Goal: Use online tool/utility: Utilize a website feature to perform a specific function

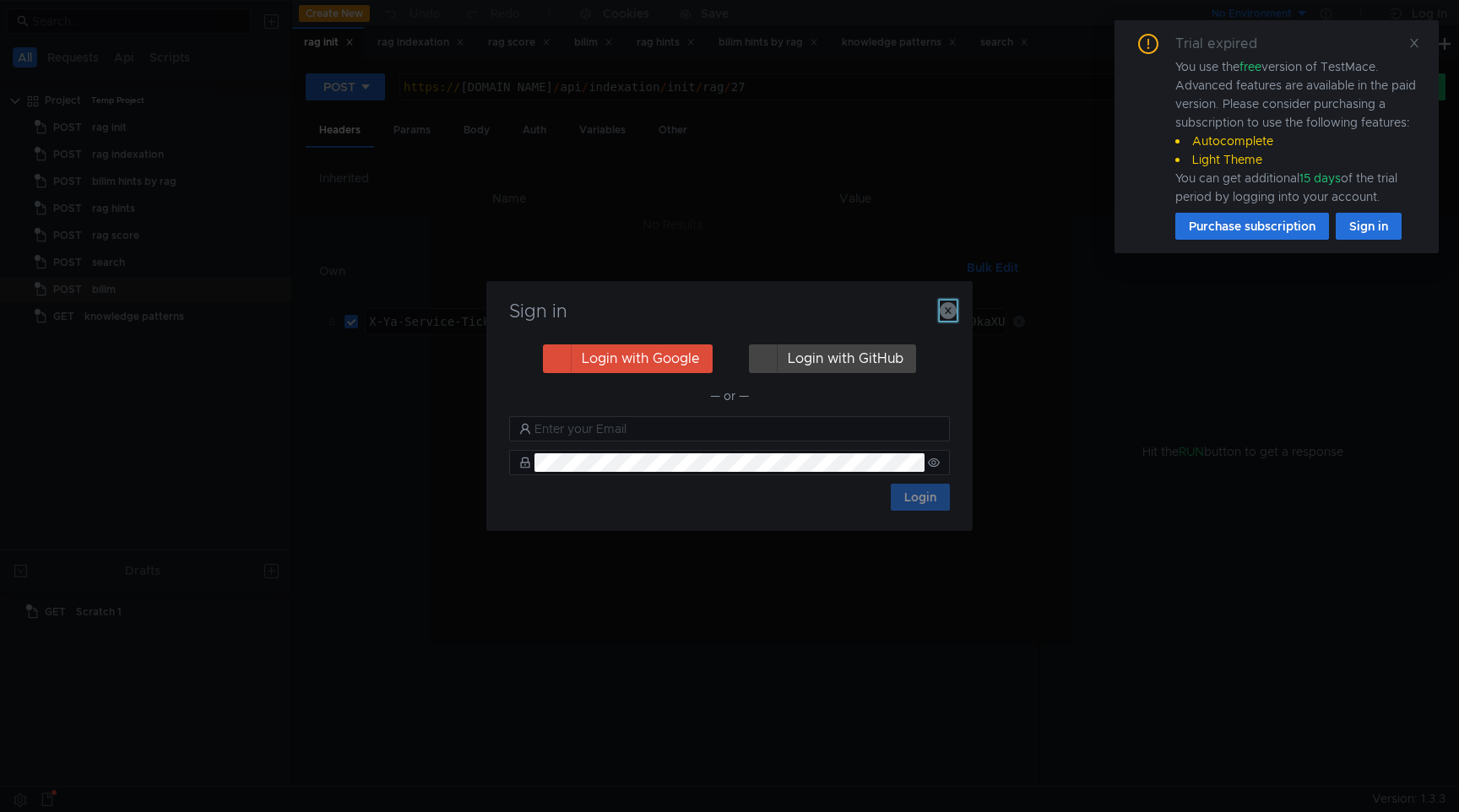
click at [947, 315] on icon "button" at bounding box center [949, 310] width 17 height 17
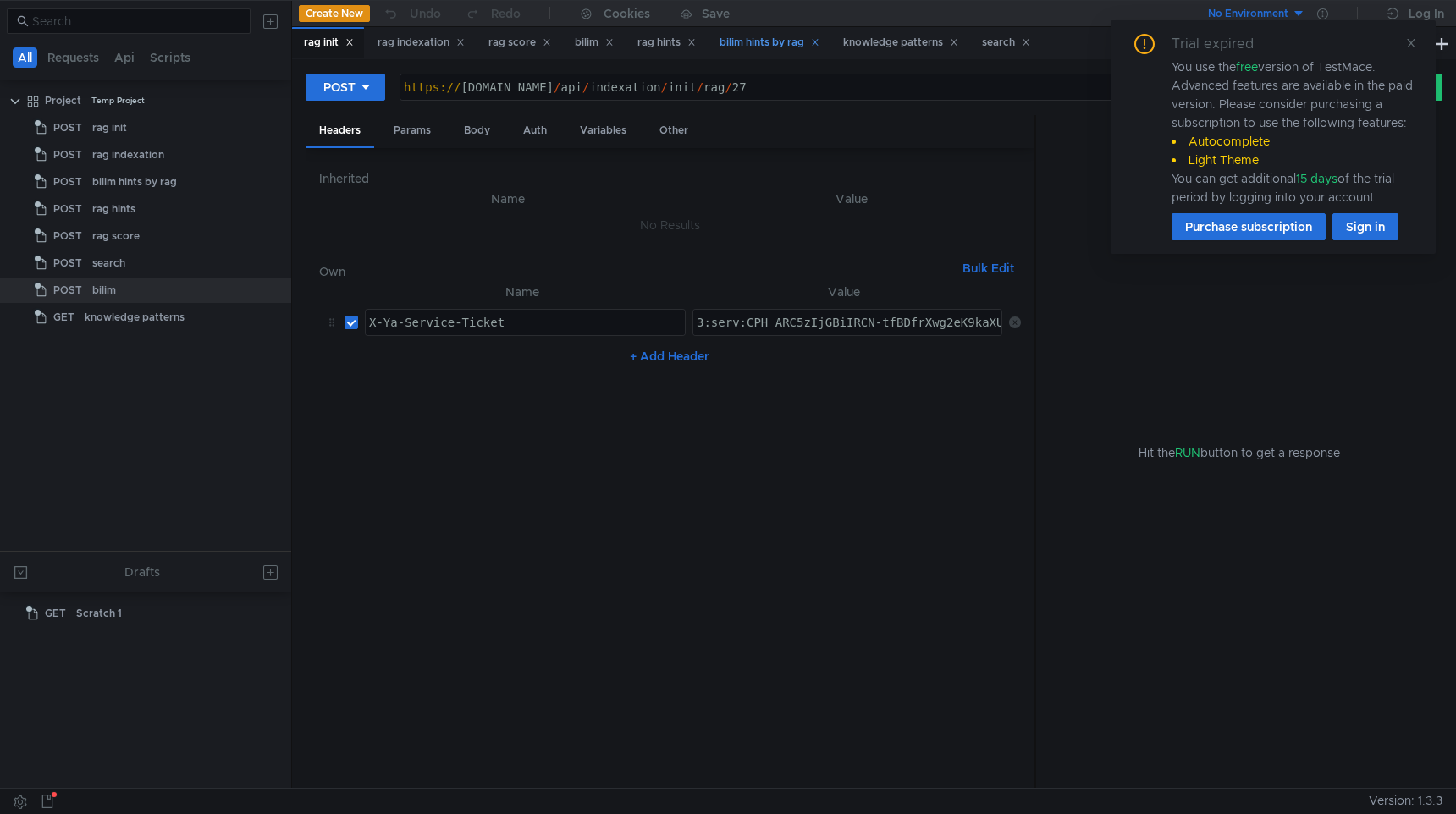
click at [766, 48] on div "bilim hints by rag" at bounding box center [770, 42] width 100 height 18
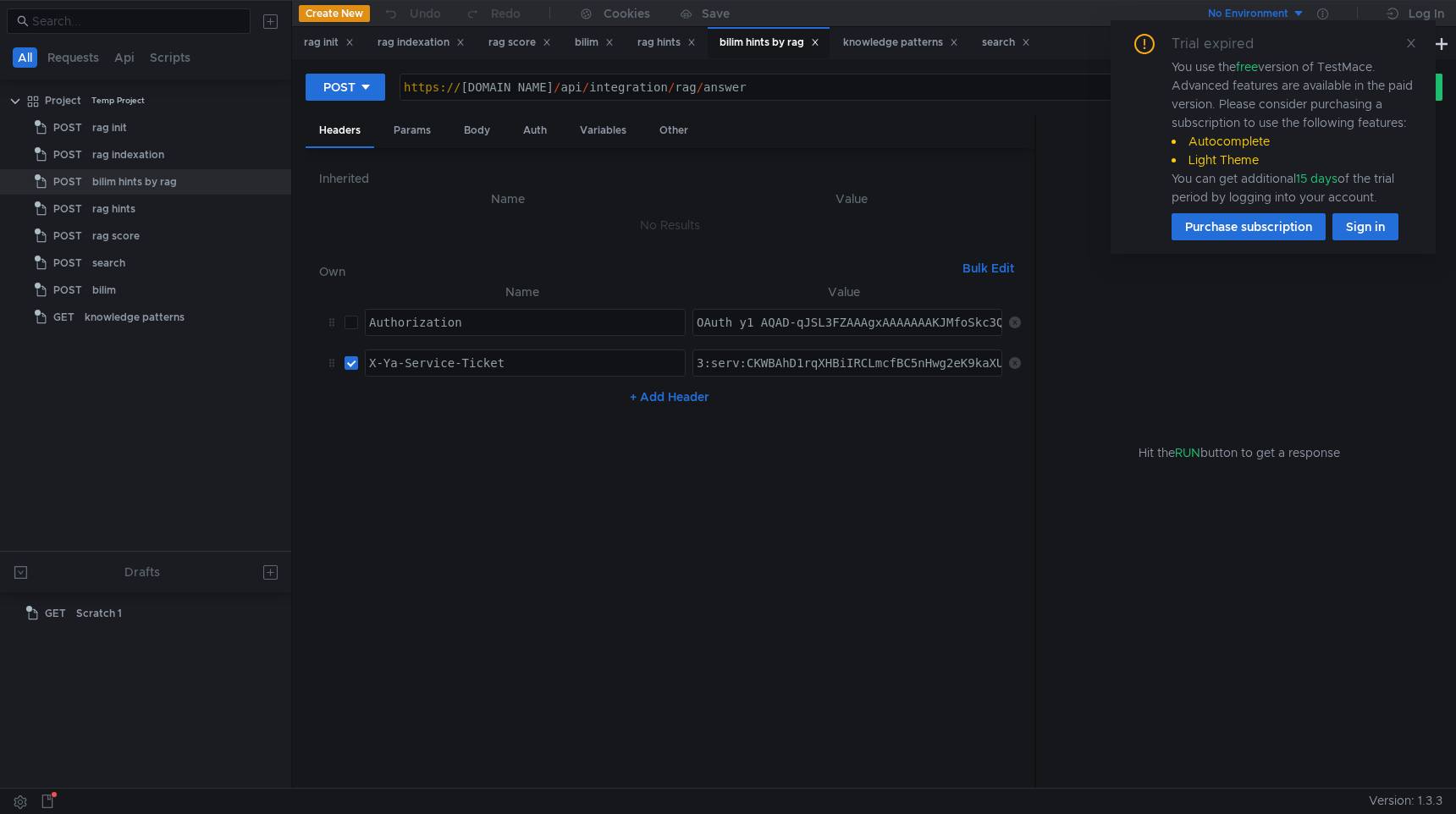
click at [470, 83] on div "https:// [DOMAIN_NAME] / api / integration / rag / answer" at bounding box center [862, 100] width 923 height 41
drag, startPoint x: 668, startPoint y: 86, endPoint x: 988, endPoint y: 86, distance: 320.0
click at [989, 86] on div "https:// [DOMAIN_NAME] / api / integration / rag / answer" at bounding box center [862, 100] width 923 height 41
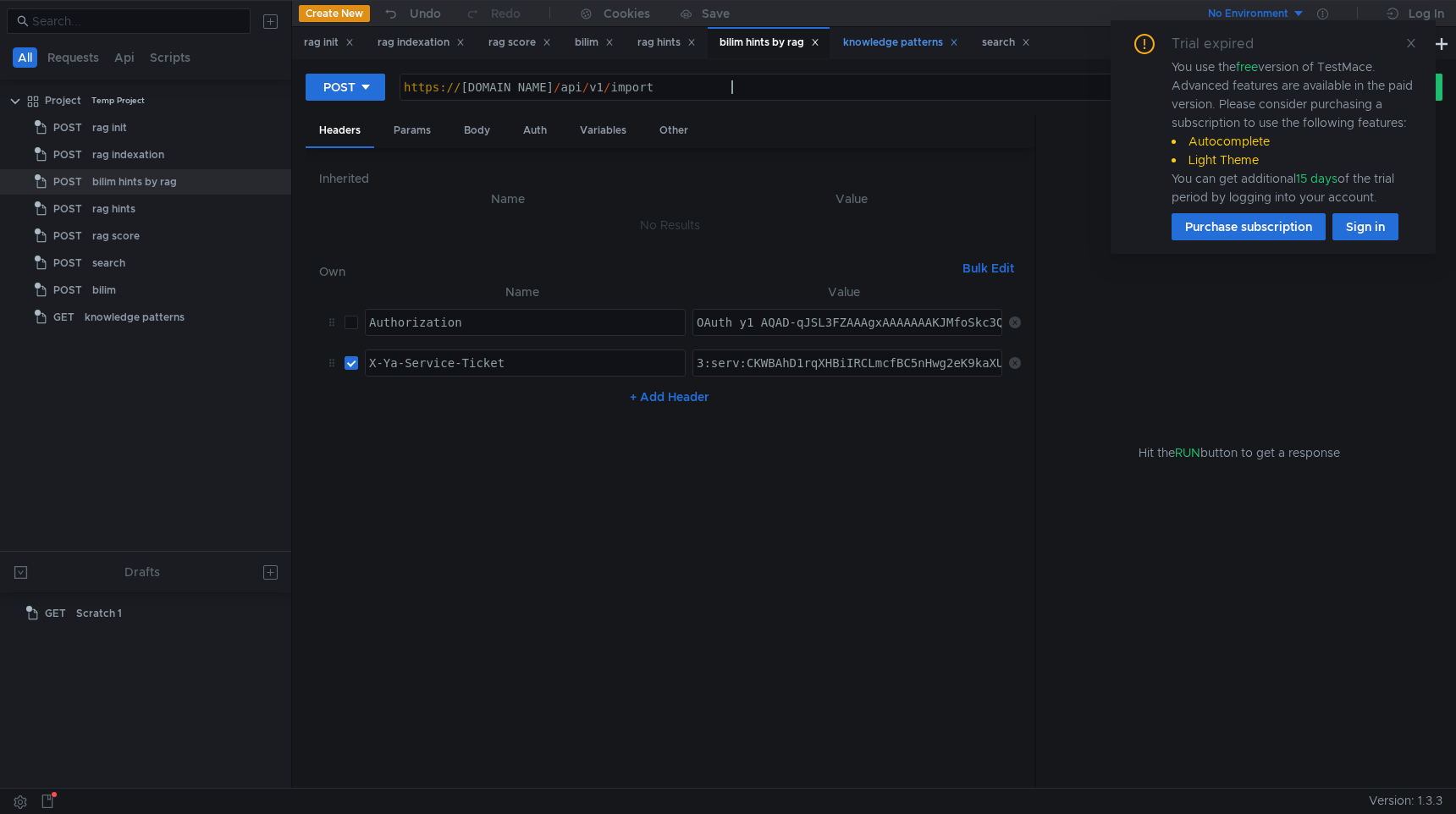
paste textarea "/macros/events/"
paste textarea "1759400748"
type textarea "[URL][DOMAIN_NAME]"
click at [742, 345] on td "3:serv:CKWBAhD1rqXHBiIRCLmcfBC5nHwg2eK9kaXU_gE:OsTlJa7ocW3Zvp417H9ZiZJ_ARoQMn31…" at bounding box center [844, 362] width 316 height 41
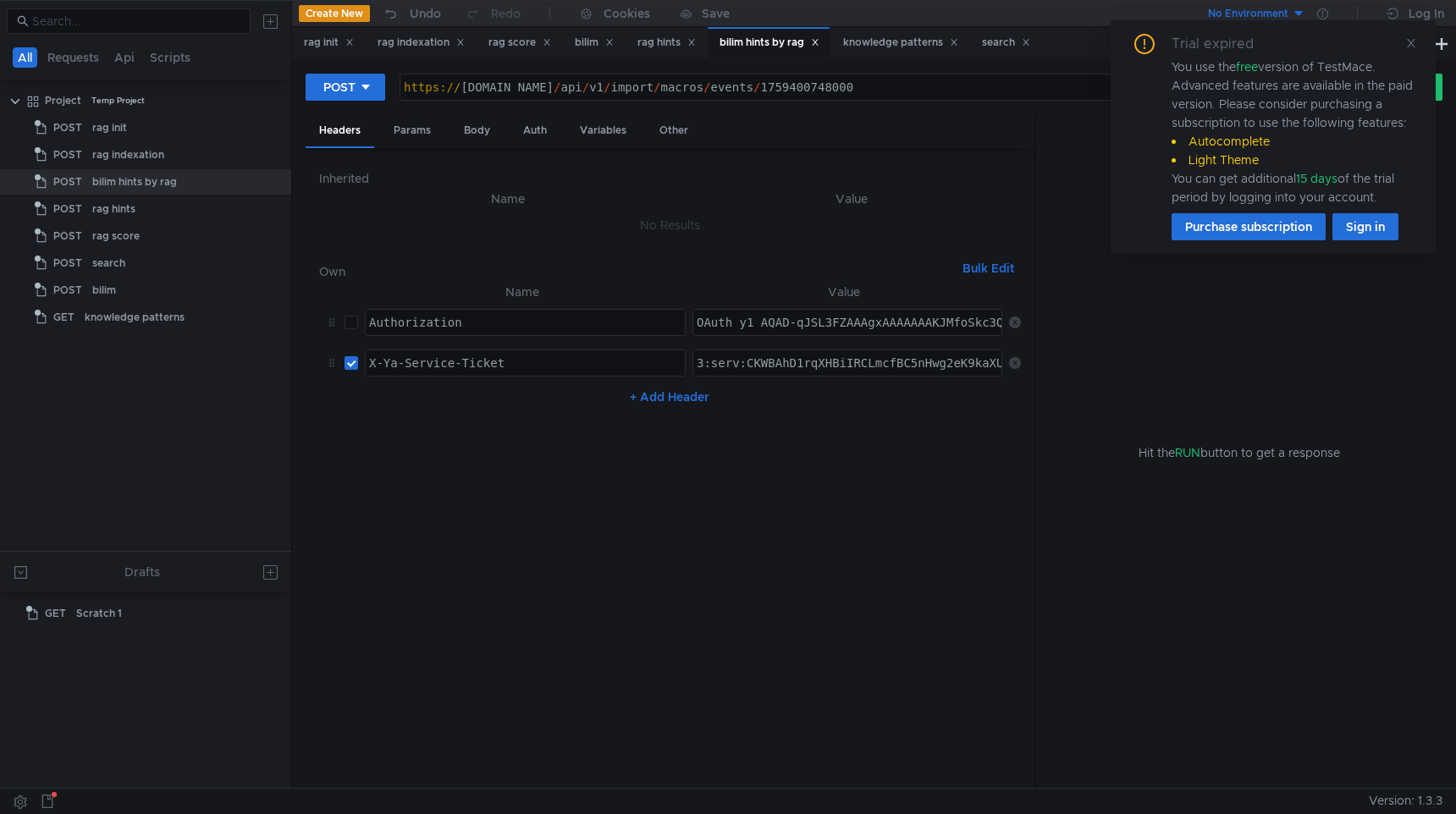
paste textarea "L2BAhC98LvHBiIRCN-tfBDfrXwg2eK9kaXU_gE:Cc9VXTM3S5JHWXlG8xtCHJ9byEHaIJgKSlXV5FeB…"
type textarea "3:serv:CL2BAhC98LvHBiIRCN-tfBDfrXwg2eK9kaXU_gE:Cc9VXTM3S5JHWXlG8xtCHJ9byEHaIJgK…"
click at [1408, 29] on div "Trial expired You use the free version of TestMace. Advanced features are avail…" at bounding box center [1273, 137] width 325 height 233
click at [1408, 37] on icon at bounding box center [1411, 43] width 12 height 12
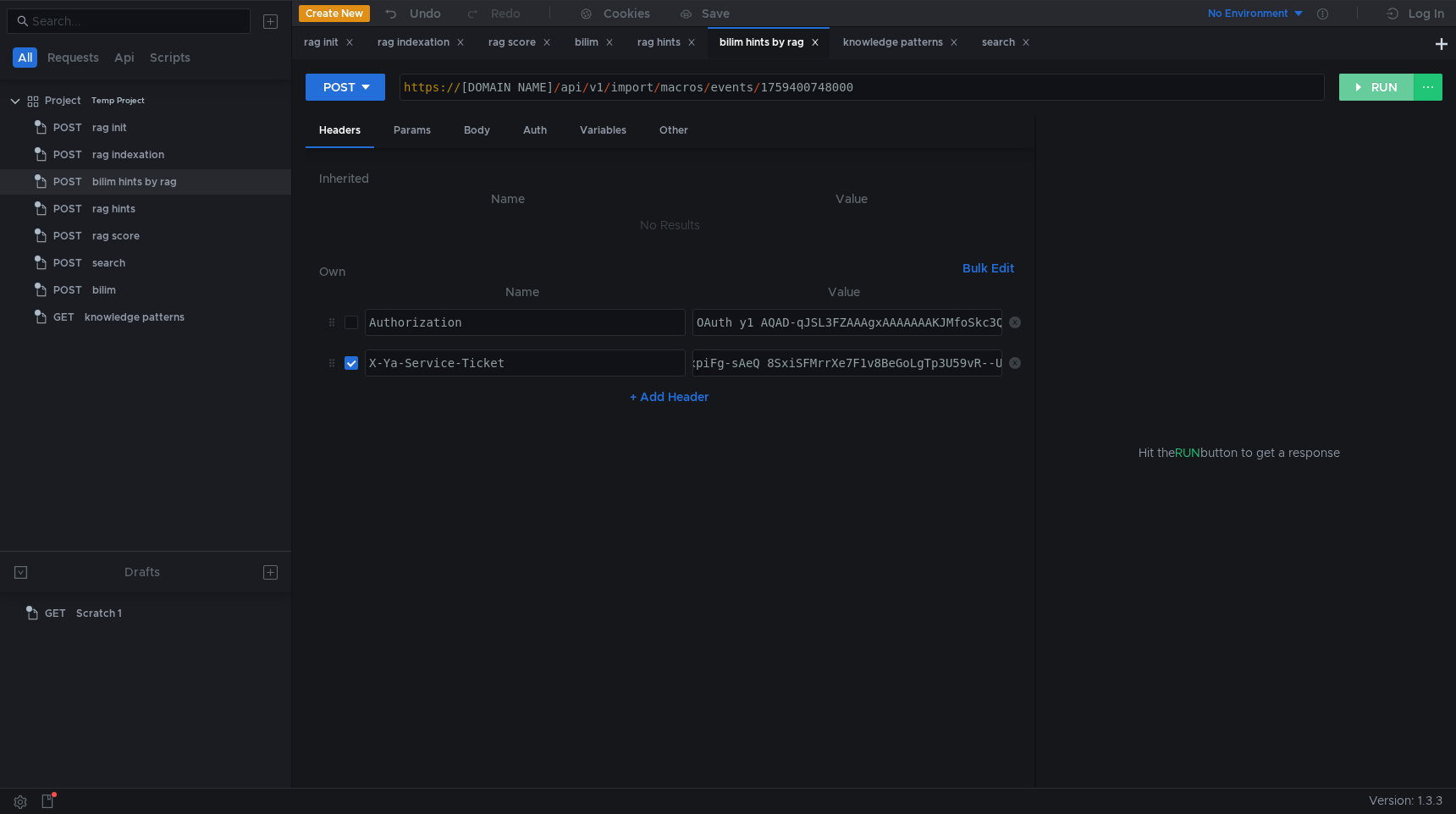
click at [1352, 81] on button "RUN" at bounding box center [1376, 86] width 75 height 27
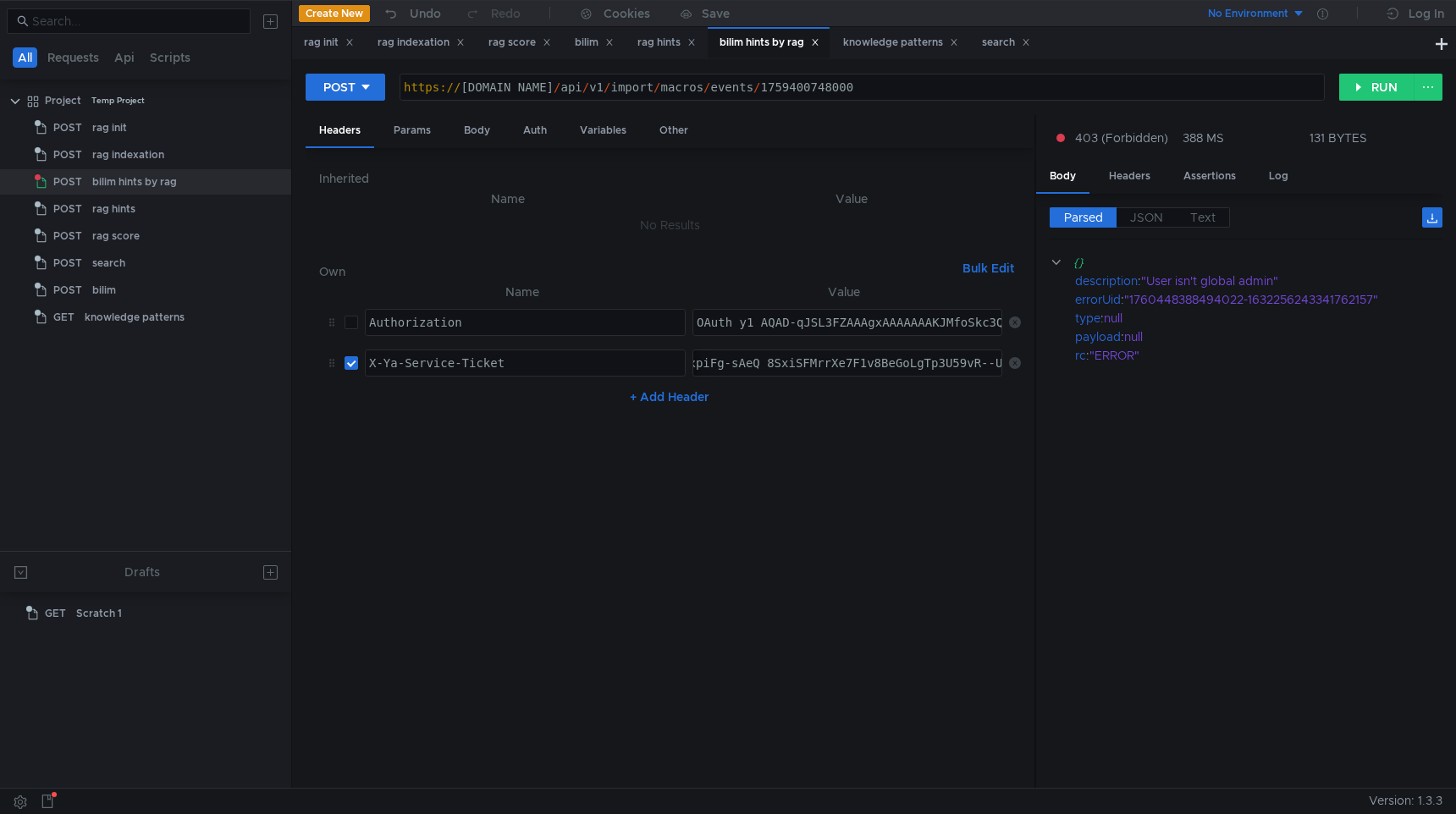
click at [352, 324] on input "checkbox" at bounding box center [351, 322] width 14 height 14
checkbox input "true"
click at [351, 366] on input "checkbox" at bounding box center [351, 363] width 14 height 14
click at [1387, 91] on button "RUN" at bounding box center [1376, 86] width 75 height 27
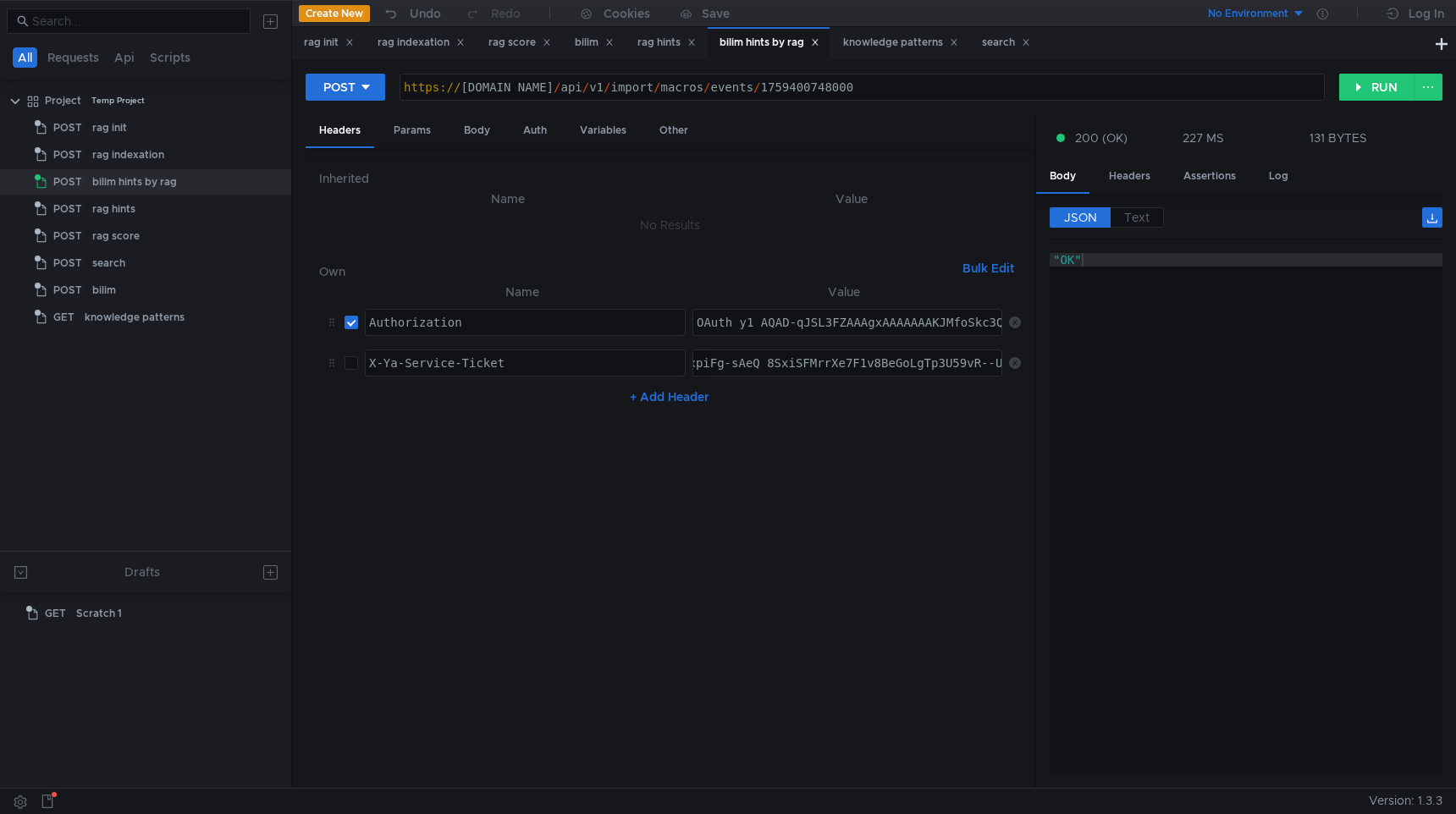
click at [354, 359] on input "checkbox" at bounding box center [351, 363] width 14 height 14
checkbox input "true"
click at [354, 313] on label at bounding box center [351, 322] width 14 height 19
checkbox input "false"
click at [614, 619] on nz-table "Name Value Authorization הההההההההההההההההההההההההההההההההההההההההההההההההההההה…" at bounding box center [670, 528] width 702 height 493
